Goal: Communication & Community: Participate in discussion

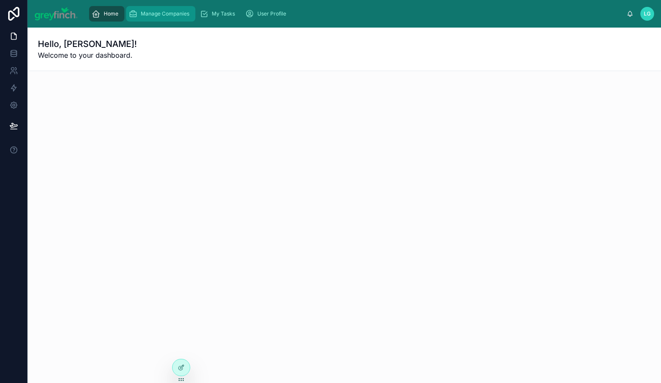
click at [184, 11] on span "Manage Companies" at bounding box center [165, 13] width 49 height 7
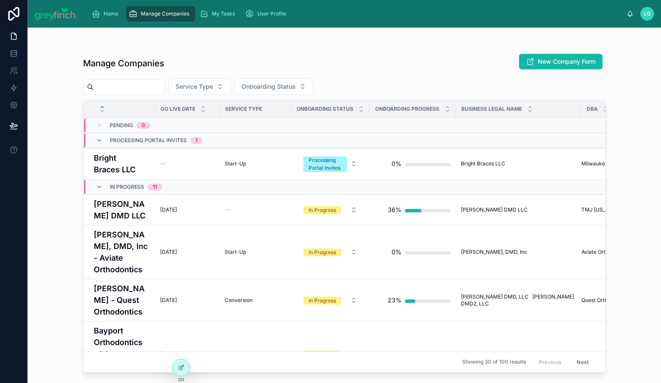
click at [139, 87] on input "text" at bounding box center [129, 87] width 71 height 12
type input "*****"
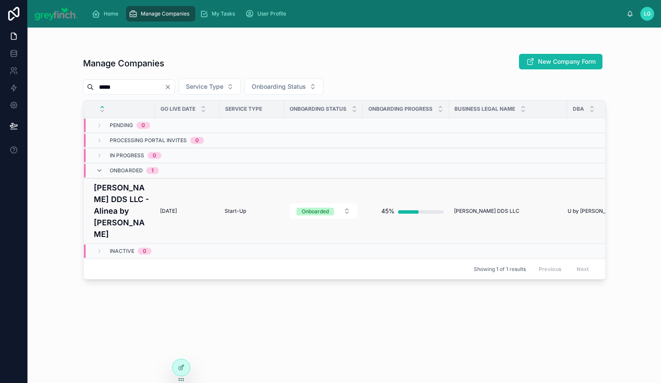
click at [124, 189] on h4 "[PERSON_NAME] DDS LLC - Alinea by [PERSON_NAME]" at bounding box center [122, 211] width 56 height 58
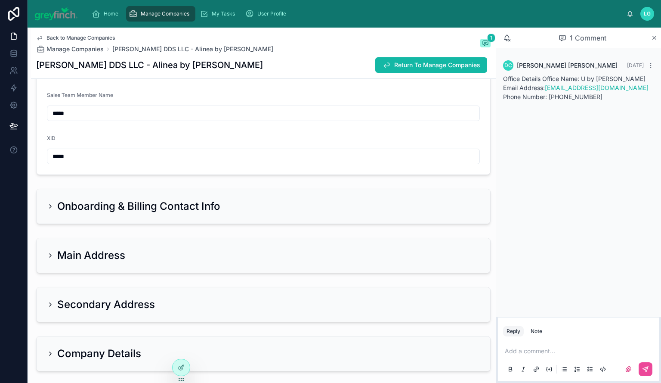
scroll to position [646, 0]
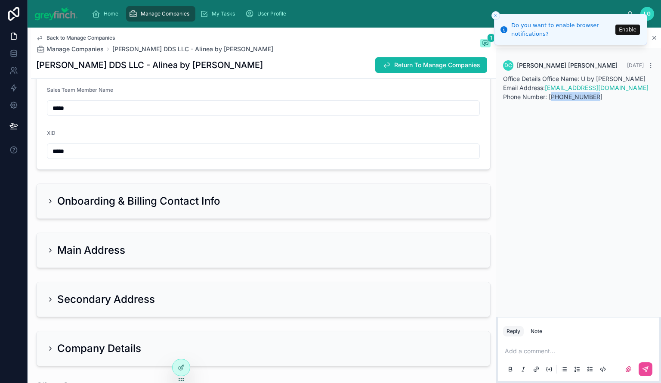
drag, startPoint x: 547, startPoint y: 96, endPoint x: 503, endPoint y: 99, distance: 44.4
click at [503, 99] on p "Office Details Office Name: U by [PERSON_NAME] Email Address: [EMAIL_ADDRESS][D…" at bounding box center [578, 87] width 151 height 27
copy p "[PHONE_NUMBER]"
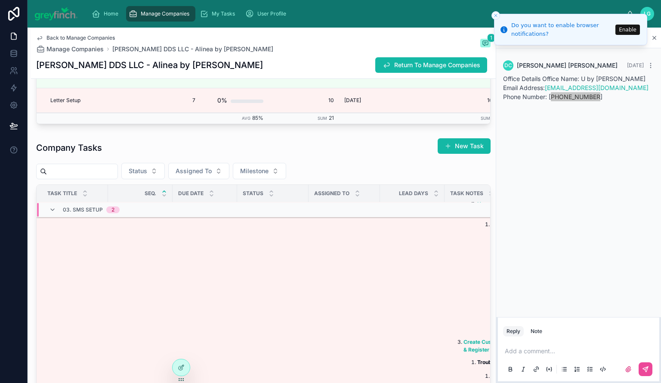
scroll to position [1088, 0]
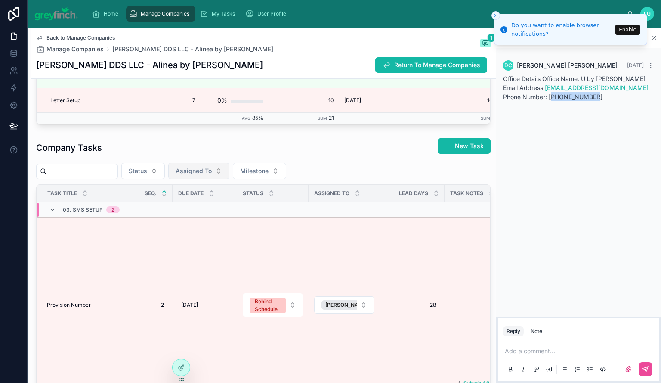
click at [212, 175] on span "Assigned To" at bounding box center [194, 171] width 36 height 9
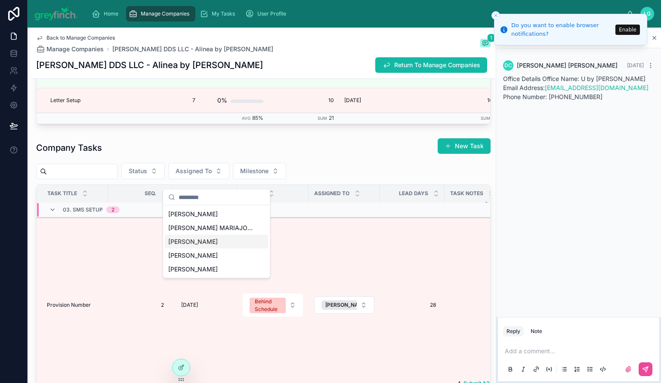
click at [224, 242] on div "[PERSON_NAME]" at bounding box center [216, 242] width 103 height 14
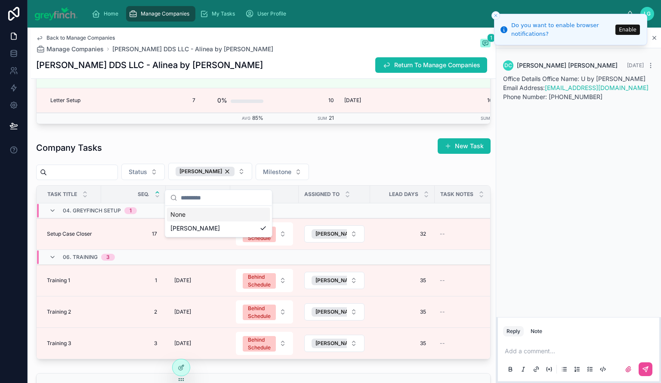
click at [315, 154] on div "Company Tasks New Task" at bounding box center [263, 148] width 455 height 20
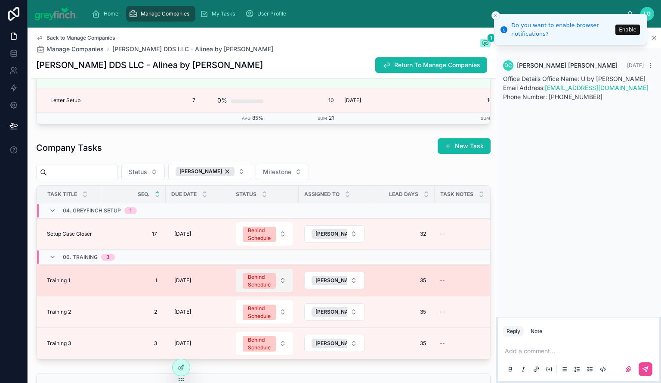
click at [254, 286] on div "Behind Schedule" at bounding box center [259, 280] width 23 height 15
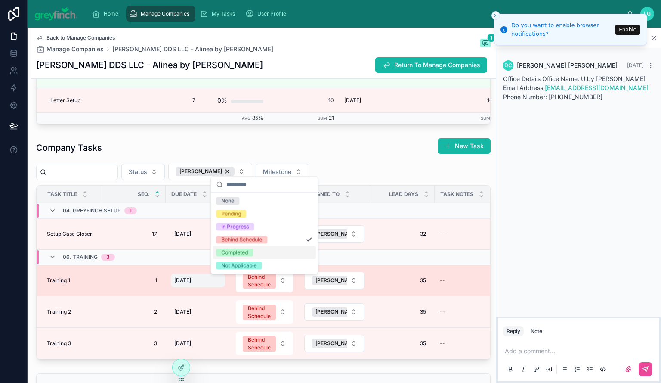
click at [189, 284] on span "[DATE]" at bounding box center [182, 280] width 17 height 7
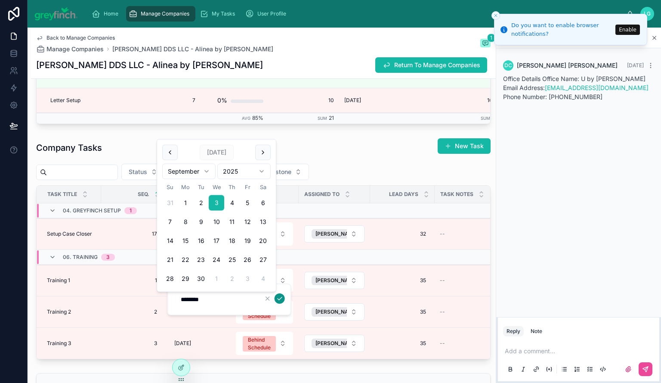
click at [276, 298] on icon "submit" at bounding box center [279, 298] width 7 height 7
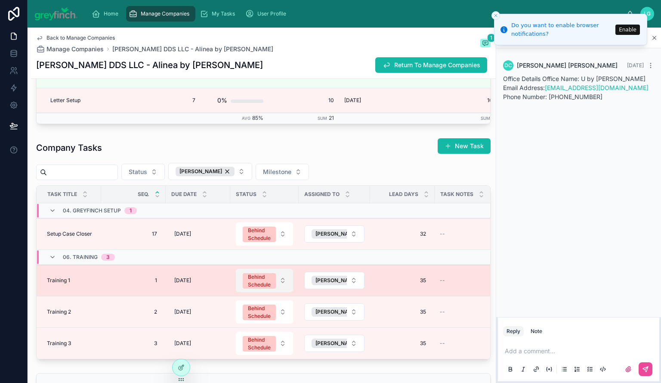
click at [264, 288] on div "Behind Schedule" at bounding box center [259, 280] width 23 height 15
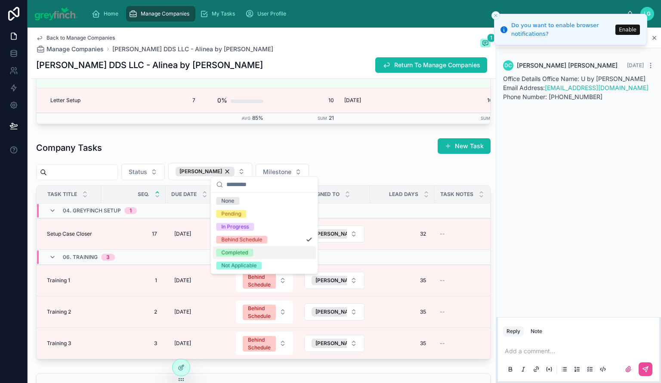
click at [255, 251] on div "Completed" at bounding box center [264, 252] width 103 height 13
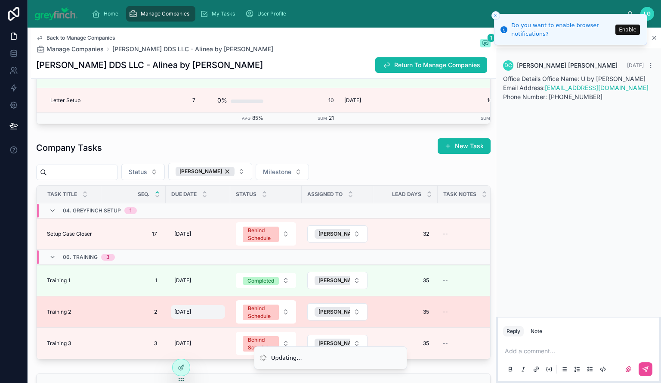
click at [186, 315] on span "[DATE]" at bounding box center [182, 311] width 17 height 7
click at [191, 315] on span "[DATE]" at bounding box center [182, 311] width 17 height 7
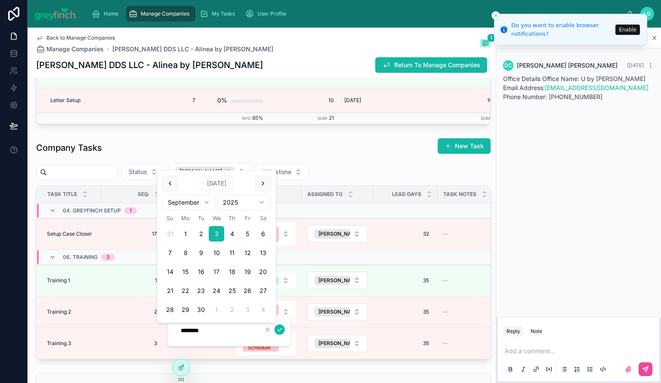
click at [218, 272] on button "17" at bounding box center [216, 271] width 15 height 15
type input "*********"
click at [279, 330] on icon "submit" at bounding box center [279, 329] width 7 height 7
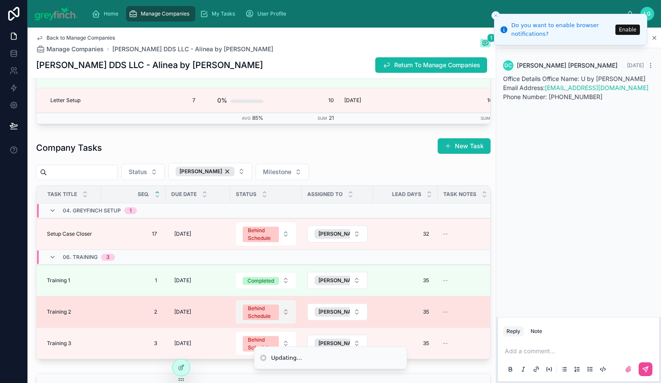
click at [263, 317] on div "Behind Schedule" at bounding box center [261, 311] width 26 height 15
click at [260, 316] on div "Behind Schedule" at bounding box center [261, 311] width 26 height 15
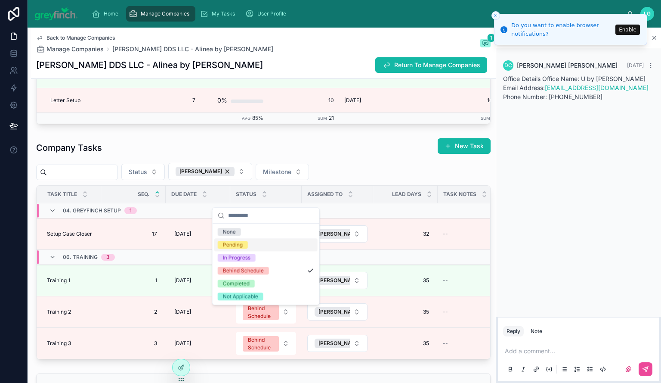
click at [258, 246] on div "Pending" at bounding box center [265, 244] width 103 height 13
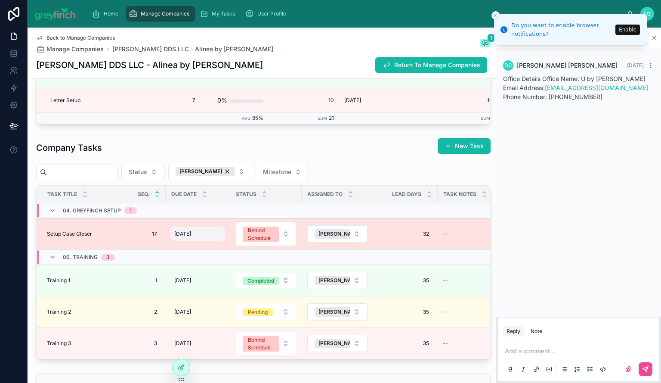
click at [186, 237] on span "[DATE]" at bounding box center [182, 233] width 17 height 7
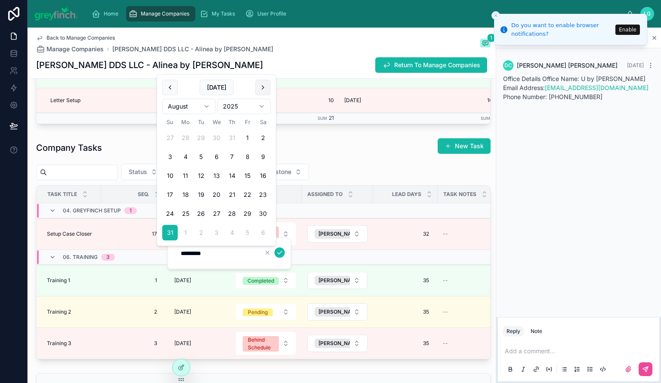
click at [263, 87] on button at bounding box center [262, 87] width 15 height 15
click at [245, 234] on button "3" at bounding box center [247, 232] width 15 height 15
type input "*********"
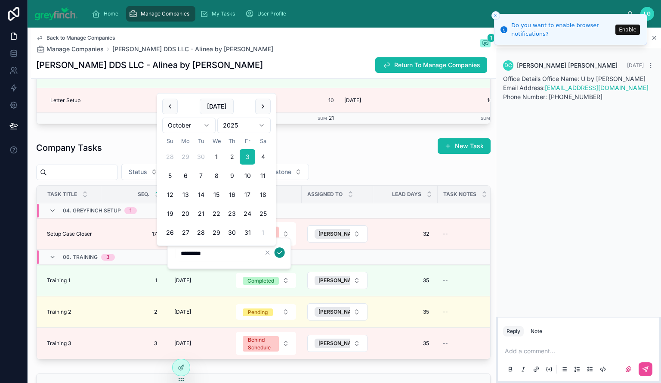
click at [281, 255] on icon "submit" at bounding box center [279, 252] width 7 height 7
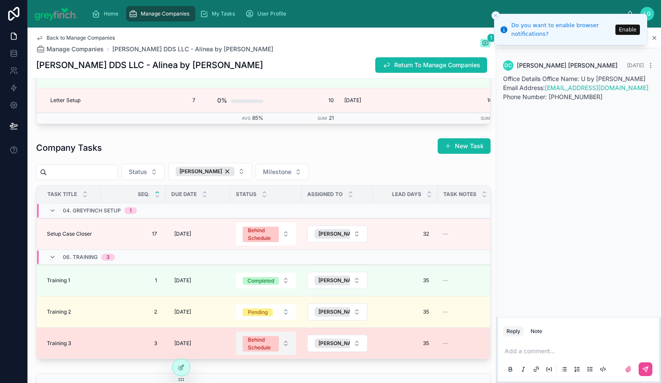
click at [256, 350] on div "Behind Schedule" at bounding box center [261, 343] width 26 height 15
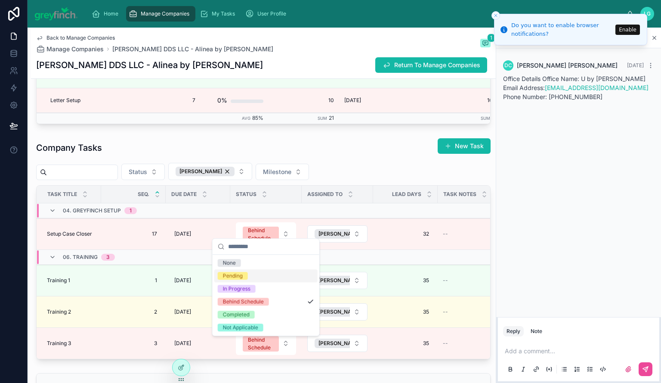
click at [261, 274] on div "Pending" at bounding box center [265, 275] width 103 height 13
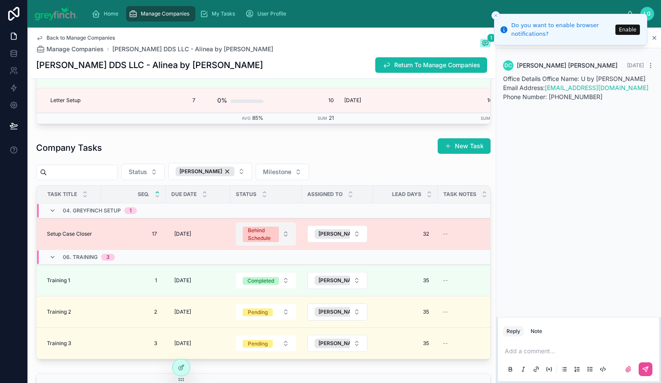
click at [254, 242] on div "Behind Schedule" at bounding box center [261, 233] width 26 height 15
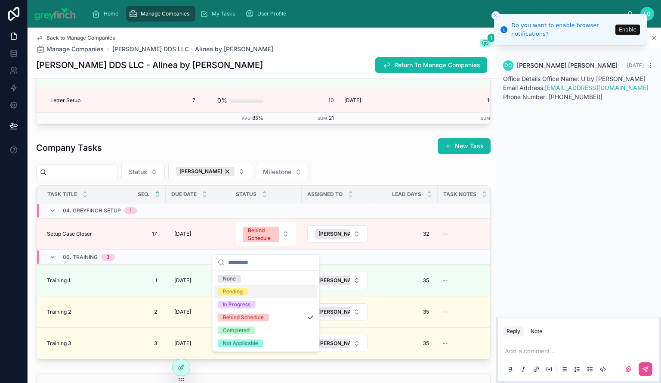
click at [256, 291] on div "Pending" at bounding box center [265, 291] width 103 height 13
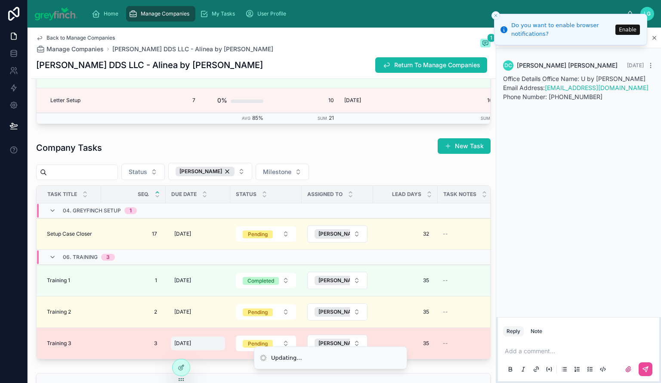
click at [200, 347] on div "[DATE] [DATE]" at bounding box center [198, 343] width 54 height 14
click at [188, 346] on span "[DATE]" at bounding box center [182, 343] width 17 height 7
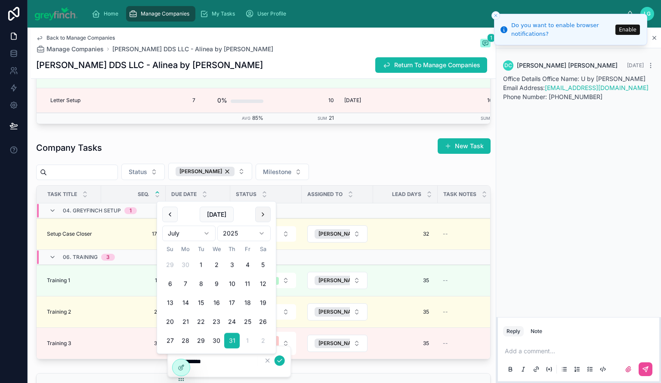
click at [264, 220] on button at bounding box center [262, 214] width 15 height 15
click at [266, 196] on button at bounding box center [262, 195] width 15 height 15
click at [264, 217] on button at bounding box center [262, 214] width 15 height 15
click at [264, 193] on button at bounding box center [262, 195] width 15 height 15
click at [266, 215] on button at bounding box center [262, 214] width 15 height 15
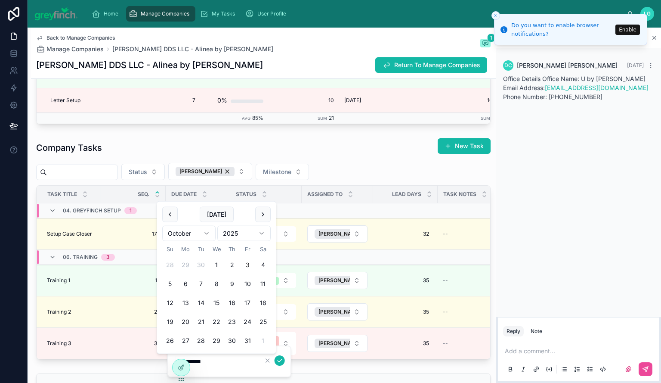
click at [248, 265] on button "3" at bounding box center [247, 264] width 15 height 15
type input "*********"
click at [278, 361] on icon "submit" at bounding box center [280, 360] width 4 height 3
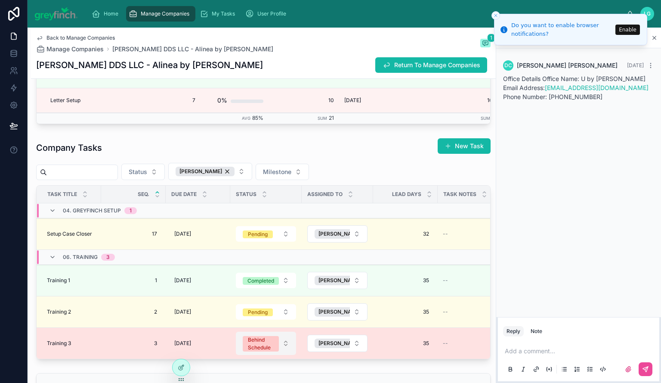
click at [257, 349] on div "Behind Schedule" at bounding box center [261, 343] width 26 height 15
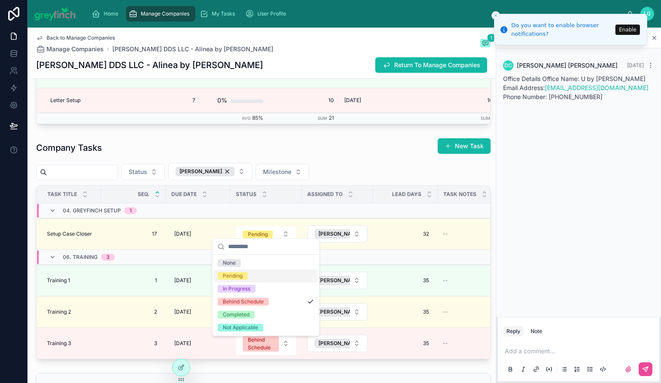
click at [257, 279] on div "Pending" at bounding box center [265, 275] width 103 height 13
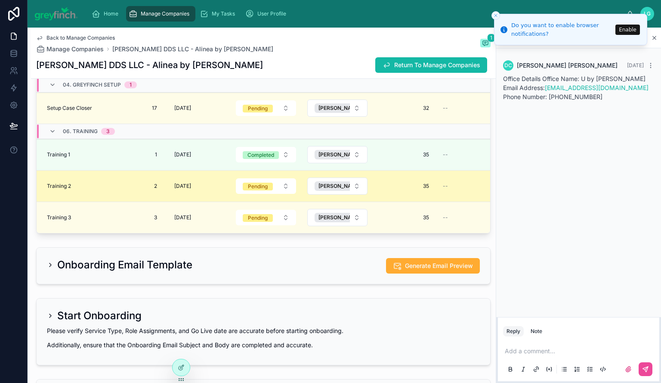
scroll to position [1851, 0]
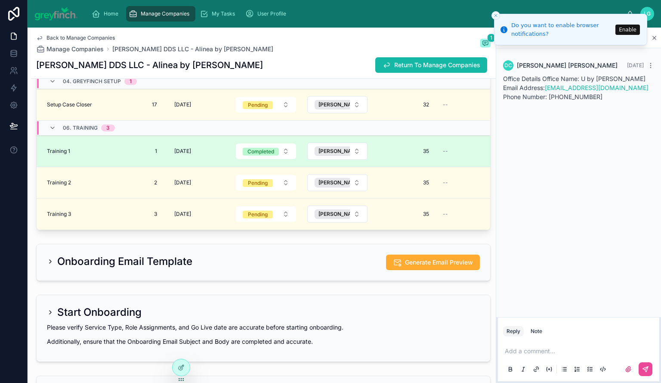
click at [91, 155] on div "Training 1 Training 1" at bounding box center [71, 151] width 49 height 7
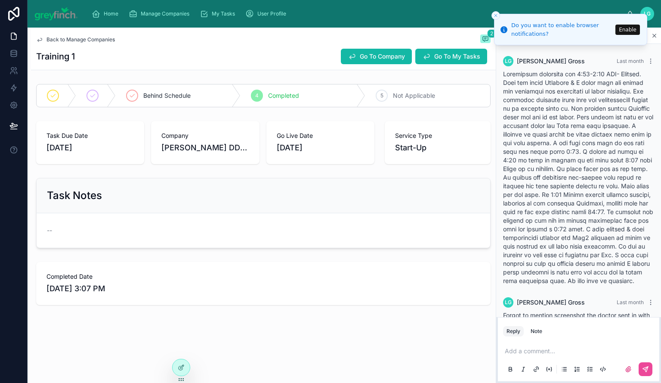
scroll to position [83, 0]
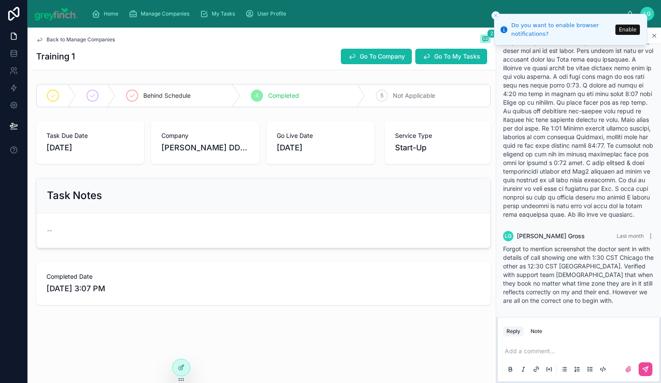
click at [523, 346] on div "Add a comment..." at bounding box center [578, 359] width 151 height 36
click at [521, 352] on p at bounding box center [580, 350] width 151 height 9
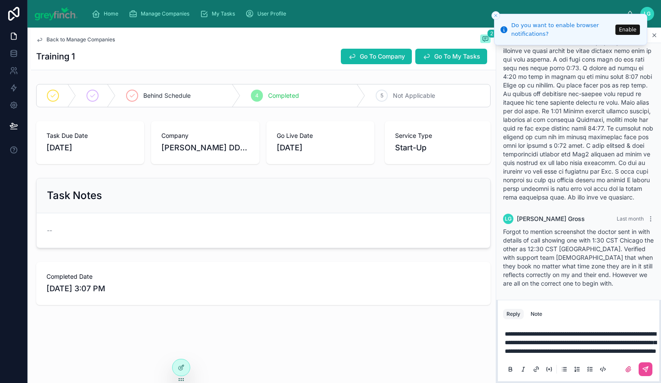
click at [535, 349] on span "**********" at bounding box center [581, 342] width 152 height 23
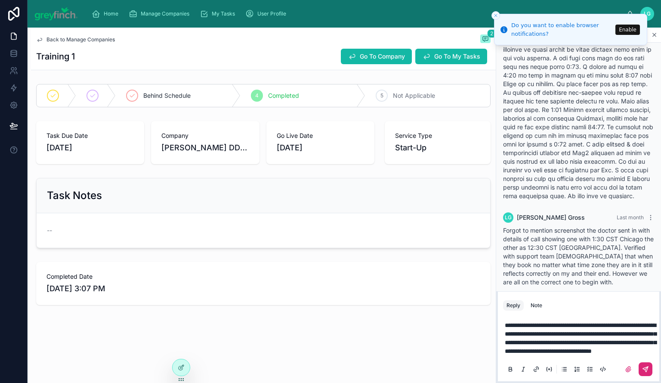
click at [643, 365] on icon at bounding box center [645, 368] width 7 height 7
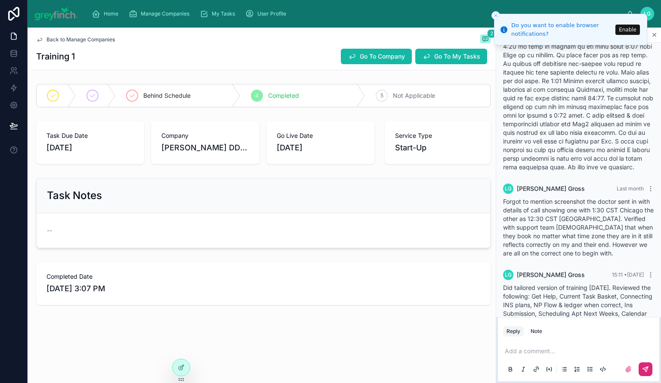
scroll to position [159, 0]
